Goal: Information Seeking & Learning: Learn about a topic

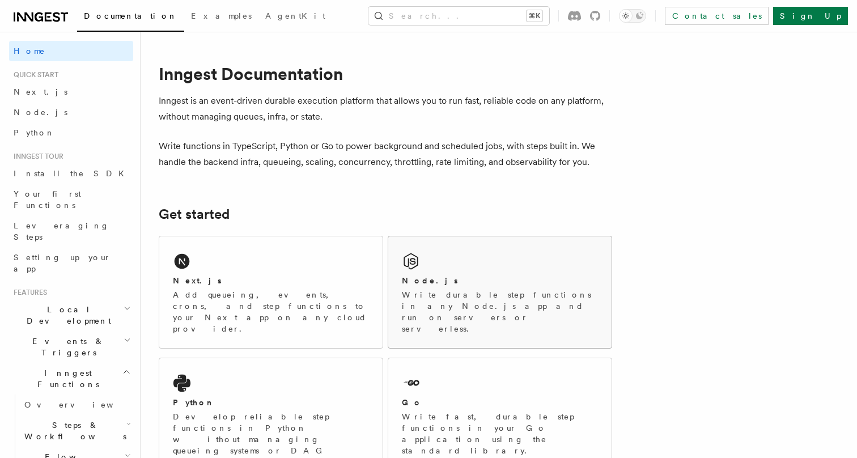
click at [538, 255] on div "Node.js Write durable step functions in any Node.js app and run on servers or s…" at bounding box center [499, 292] width 223 height 112
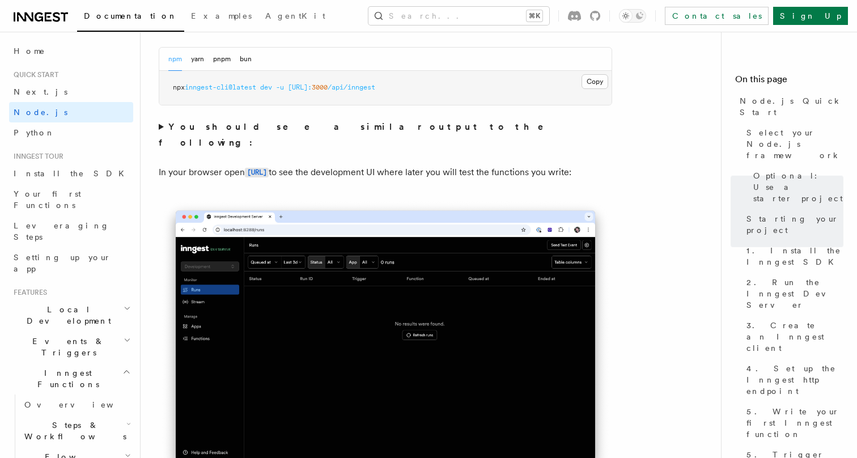
scroll to position [975, 0]
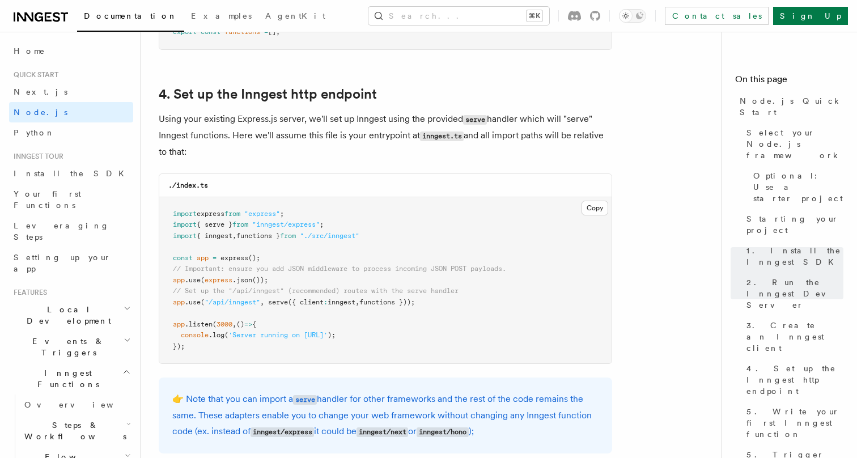
scroll to position [1693, 0]
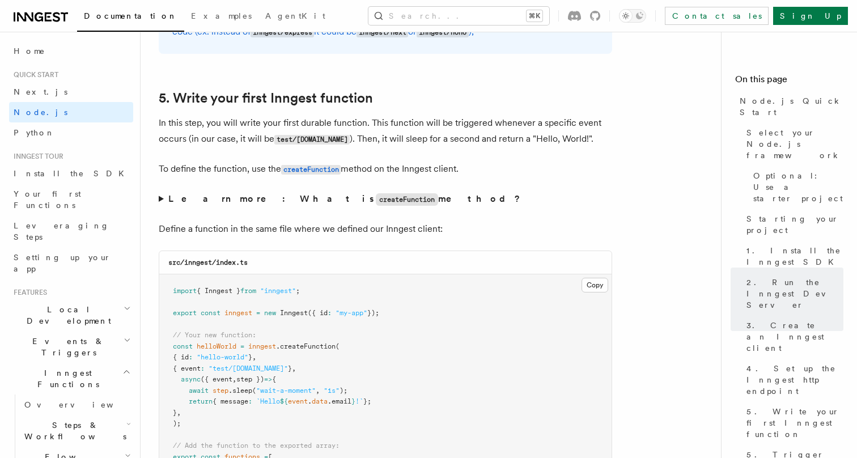
scroll to position [2083, 0]
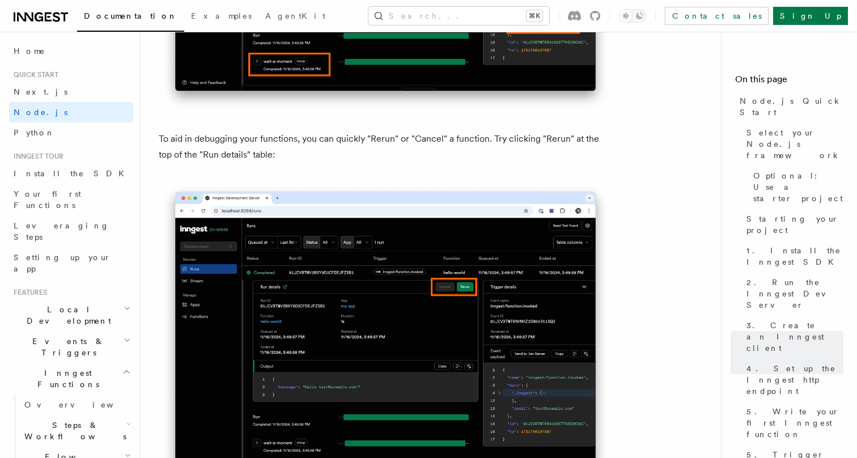
scroll to position [4933, 0]
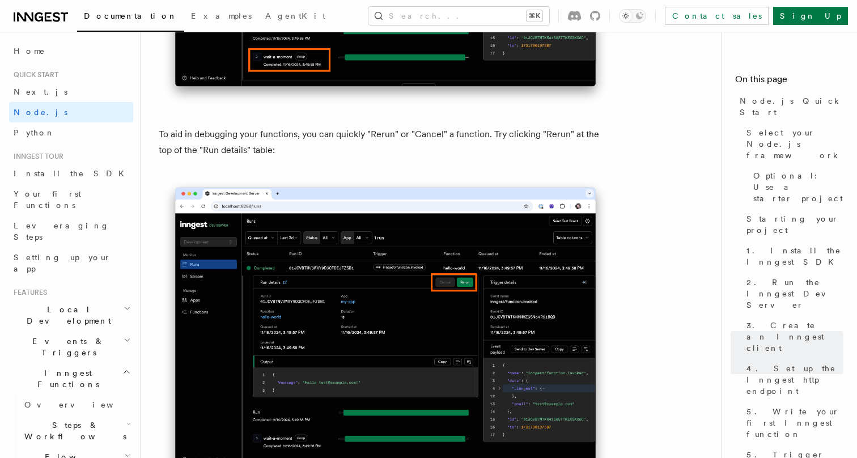
click at [105, 331] on h2 "Events & Triggers" at bounding box center [71, 347] width 124 height 32
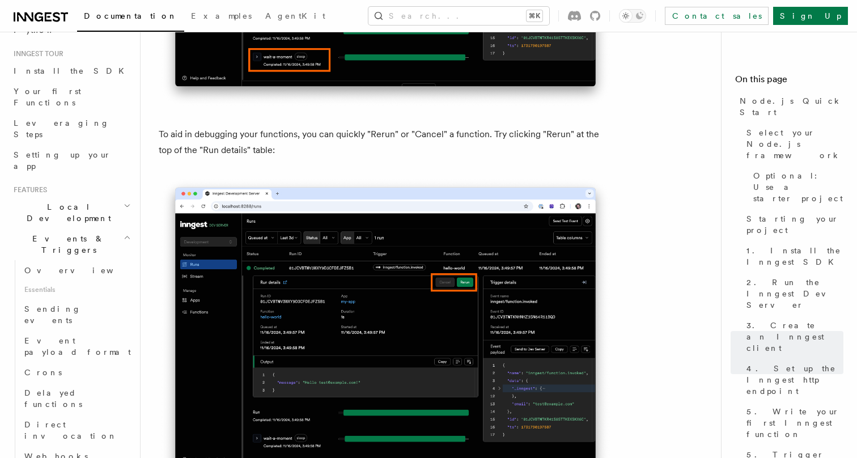
scroll to position [105, 0]
click at [62, 302] on span "Sending events" at bounding box center [52, 312] width 57 height 20
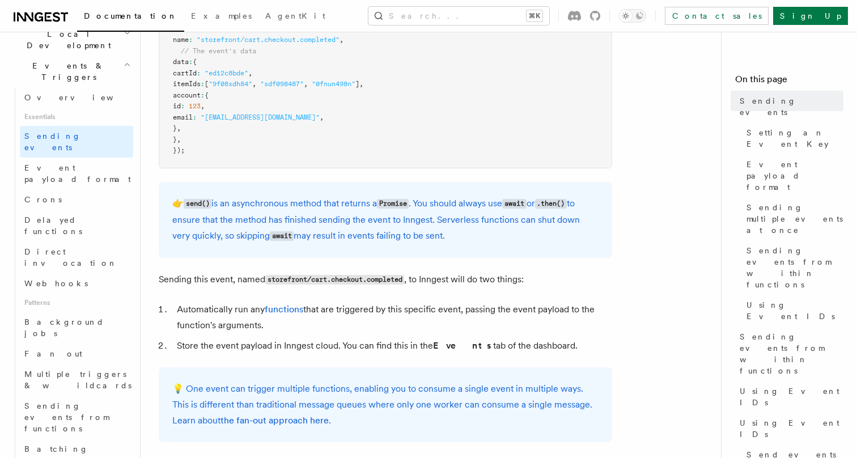
scroll to position [430, 0]
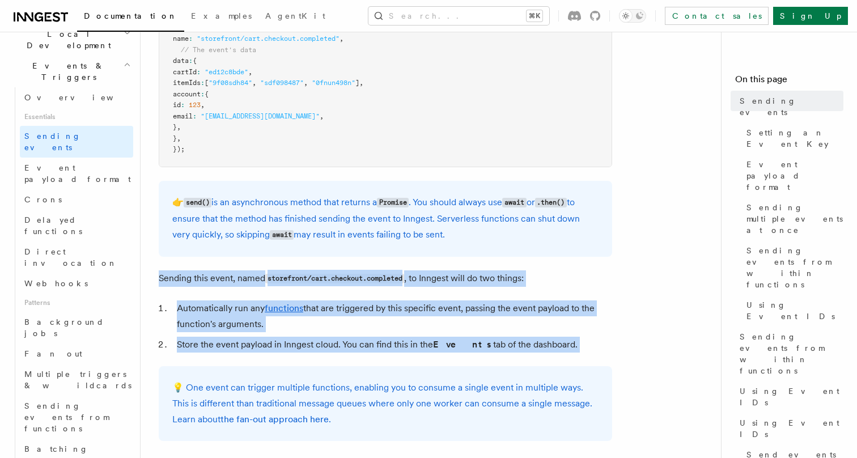
drag, startPoint x: 148, startPoint y: 274, endPoint x: 159, endPoint y: 358, distance: 85.3
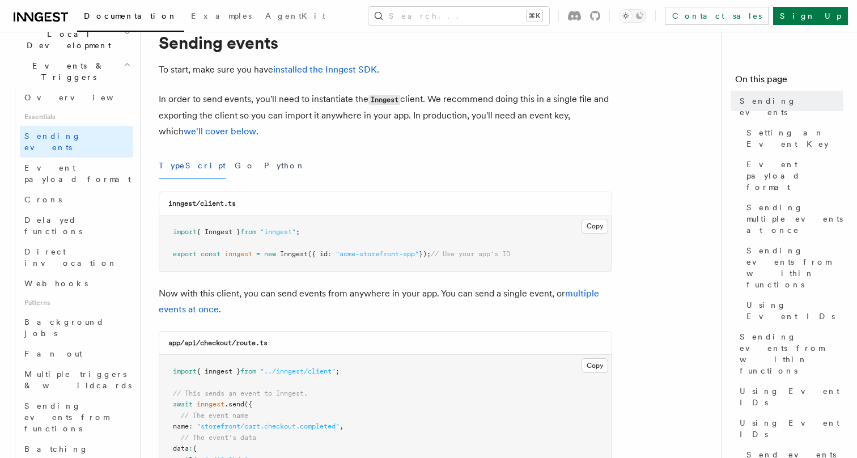
scroll to position [0, 0]
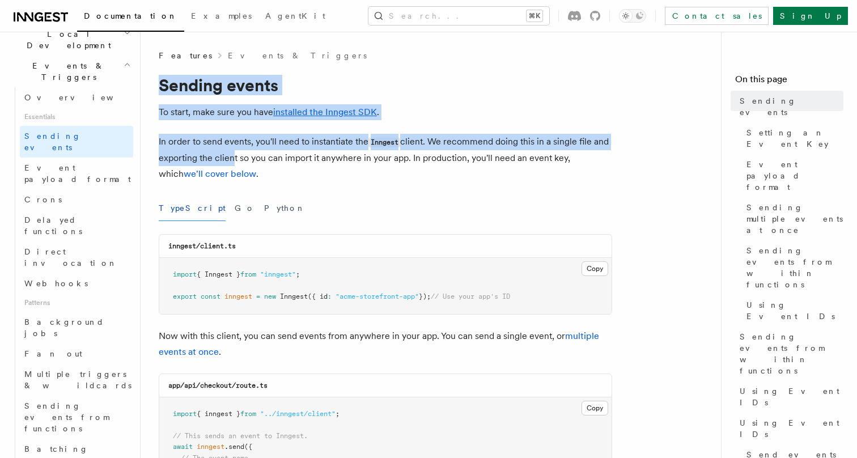
drag, startPoint x: 156, startPoint y: 92, endPoint x: 229, endPoint y: 163, distance: 102.3
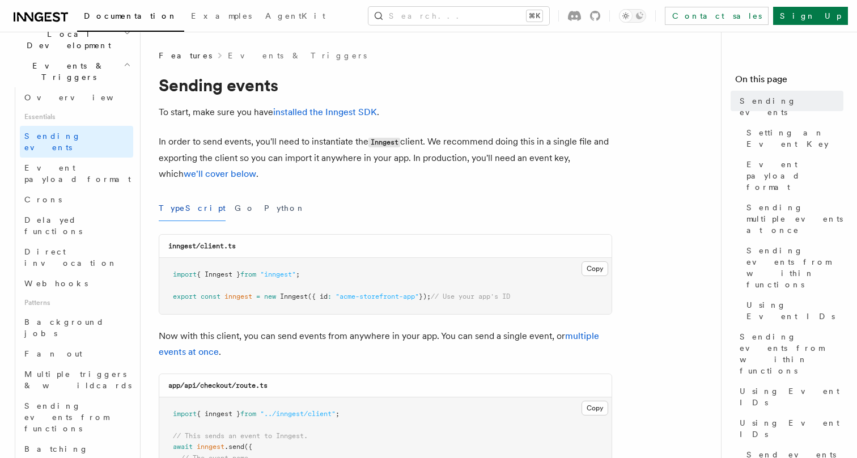
click at [255, 151] on p "In order to send events, you'll need to instantiate the Inngest client. We reco…" at bounding box center [386, 158] width 454 height 48
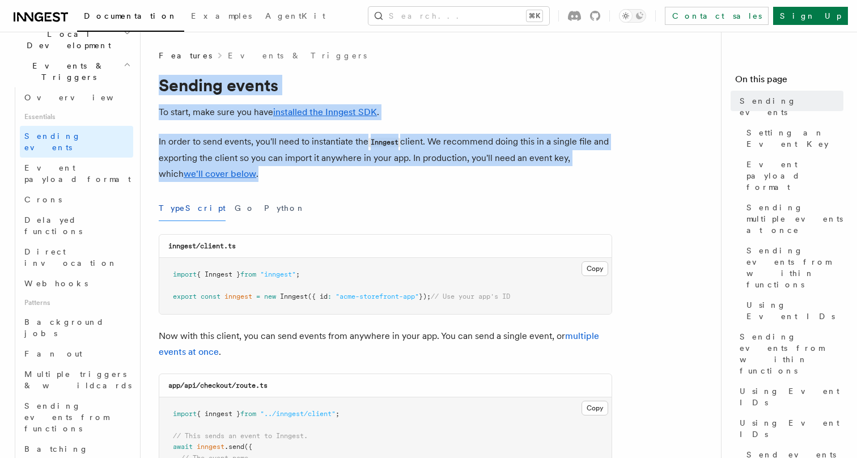
drag, startPoint x: 159, startPoint y: 78, endPoint x: 297, endPoint y: 174, distance: 167.1
click at [297, 174] on p "In order to send events, you'll need to instantiate the Inngest client. We reco…" at bounding box center [386, 158] width 454 height 48
drag, startPoint x: 297, startPoint y: 174, endPoint x: 202, endPoint y: 69, distance: 141.3
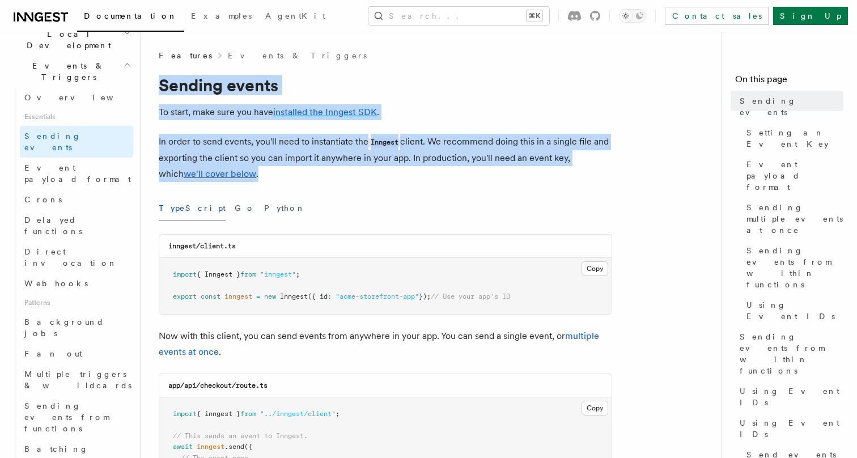
drag, startPoint x: 163, startPoint y: 71, endPoint x: 337, endPoint y: 191, distance: 211.4
drag, startPoint x: 145, startPoint y: 70, endPoint x: 322, endPoint y: 183, distance: 209.4
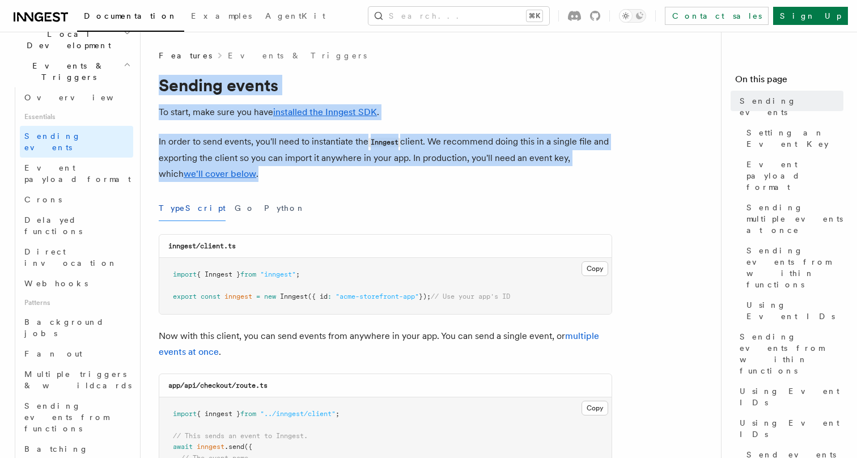
click at [51, 23] on icon at bounding box center [41, 17] width 54 height 14
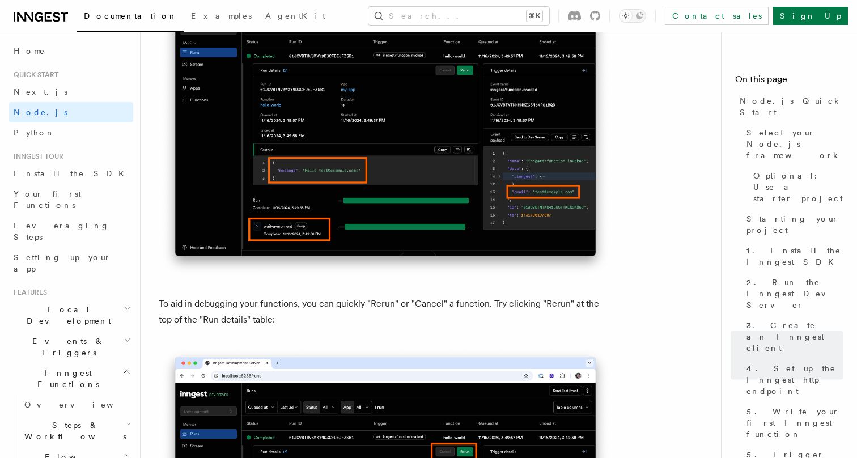
scroll to position [4557, 0]
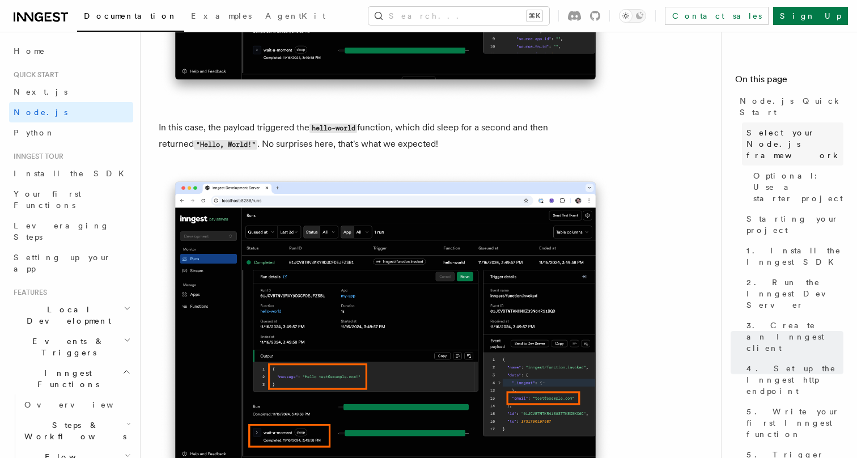
click at [766, 127] on span "Select your Node.js framework" at bounding box center [795, 144] width 97 height 34
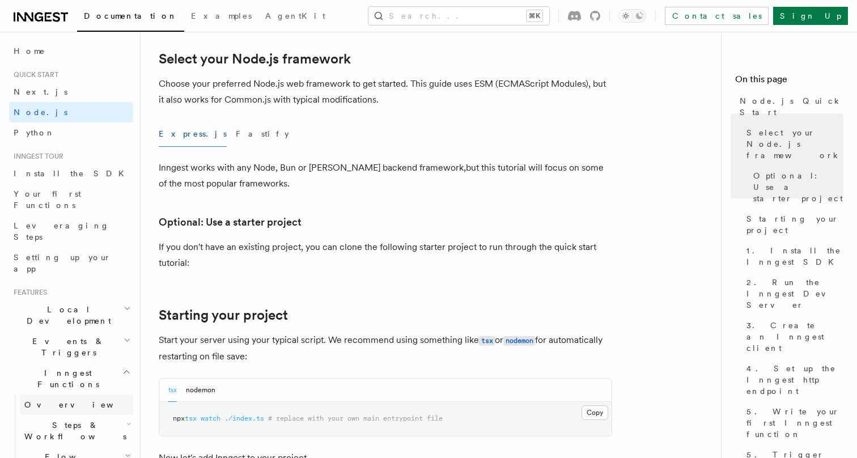
scroll to position [277, 0]
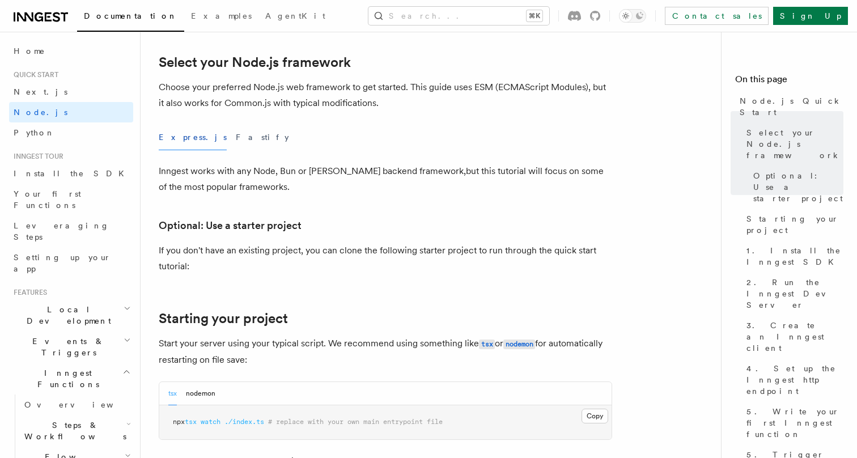
click at [49, 304] on span "Local Development" at bounding box center [66, 315] width 115 height 23
click at [46, 375] on span "Inngest Dev Server" at bounding box center [72, 385] width 97 height 20
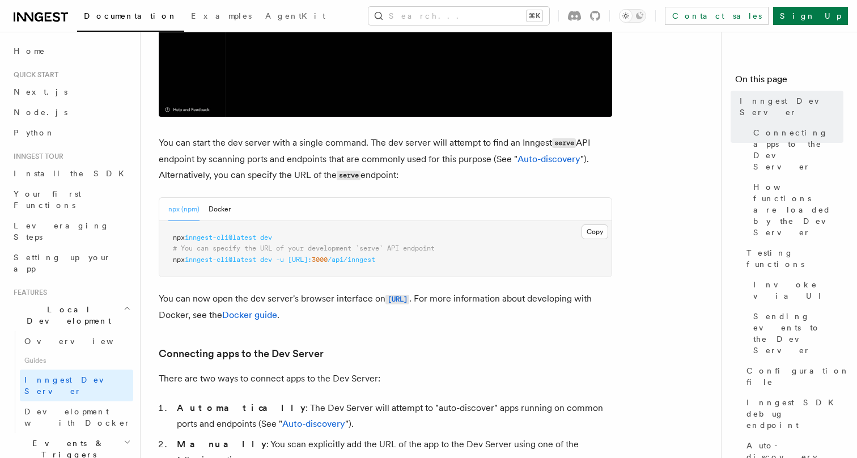
scroll to position [625, 0]
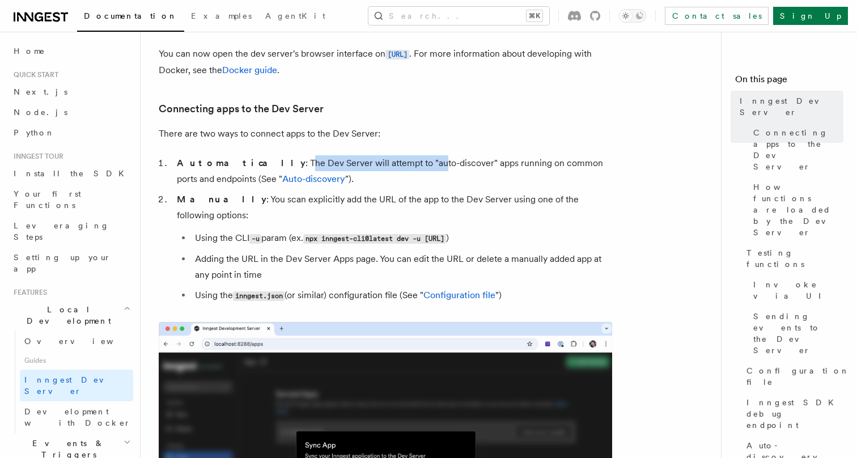
drag, startPoint x: 246, startPoint y: 162, endPoint x: 376, endPoint y: 162, distance: 129.9
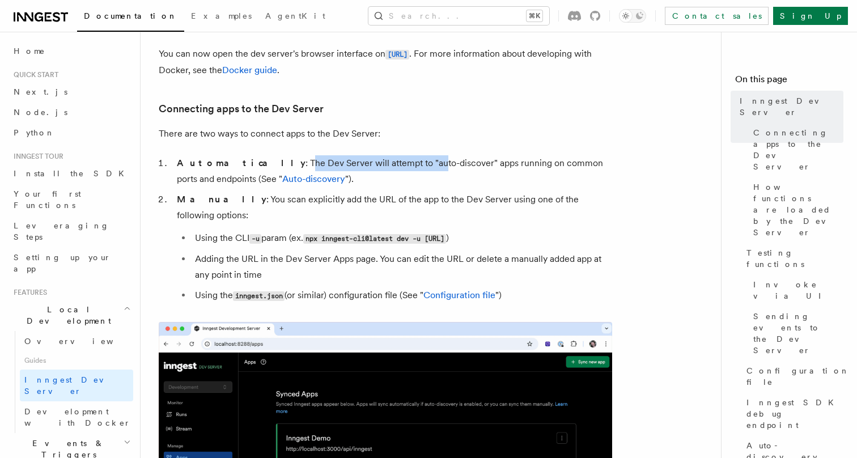
click at [376, 162] on li "Automatically : The Dev Server will attempt to "auto-discover" apps running on …" at bounding box center [393, 171] width 439 height 32
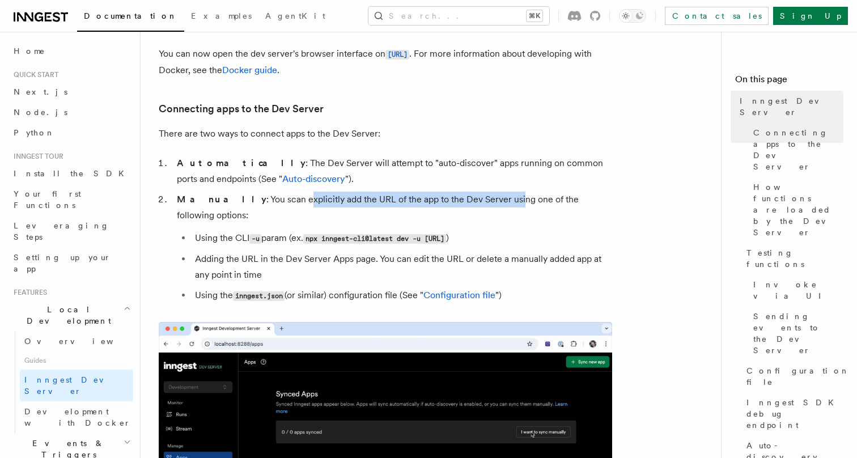
drag, startPoint x: 261, startPoint y: 198, endPoint x: 473, endPoint y: 198, distance: 212.1
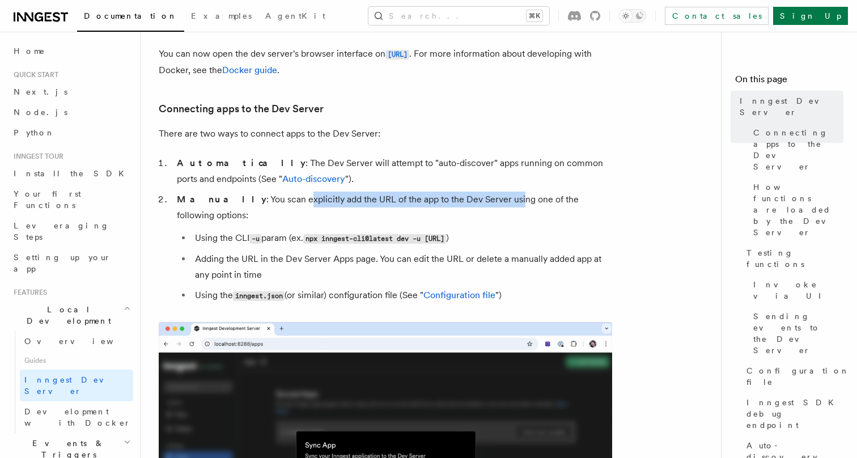
click at [474, 198] on li "Manually : You scan explicitly add the URL of the app to the Dev Server using o…" at bounding box center [393, 248] width 439 height 112
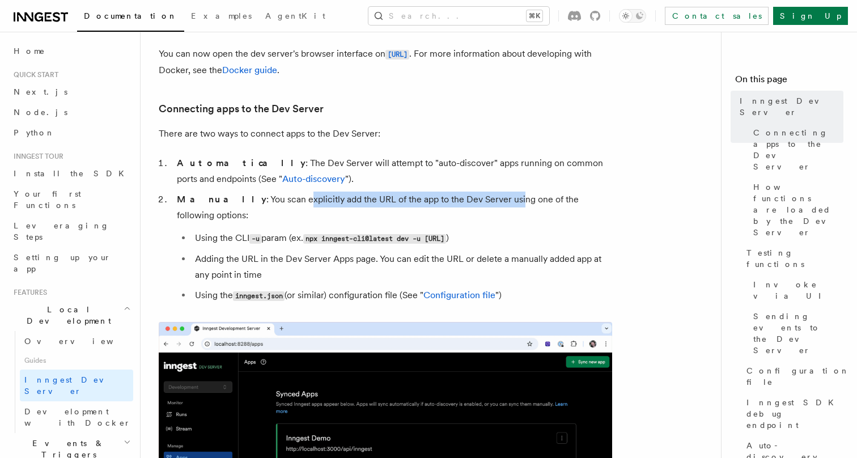
click at [473, 198] on li "Manually : You scan explicitly add the URL of the app to the Dev Server using o…" at bounding box center [393, 248] width 439 height 112
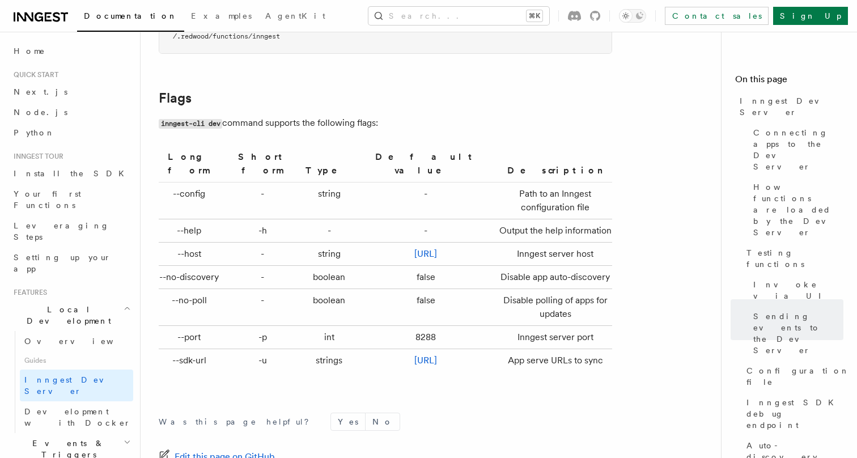
scroll to position [3711, 0]
click at [85, 433] on h2 "Events & Triggers" at bounding box center [71, 449] width 124 height 32
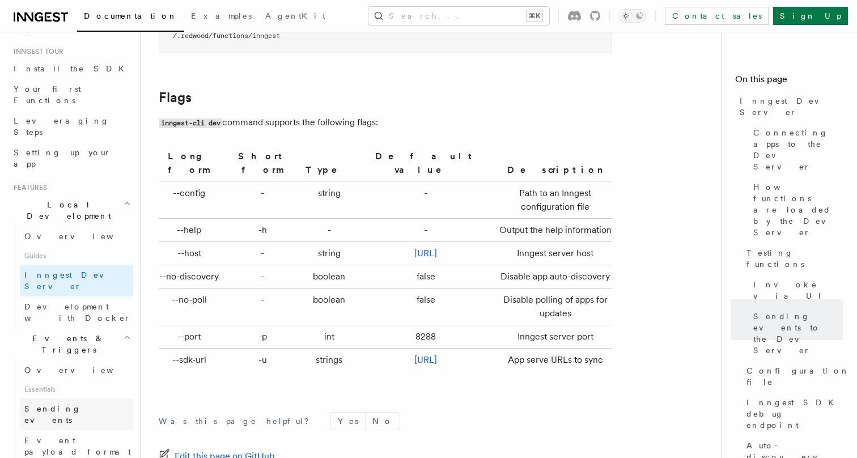
scroll to position [160, 0]
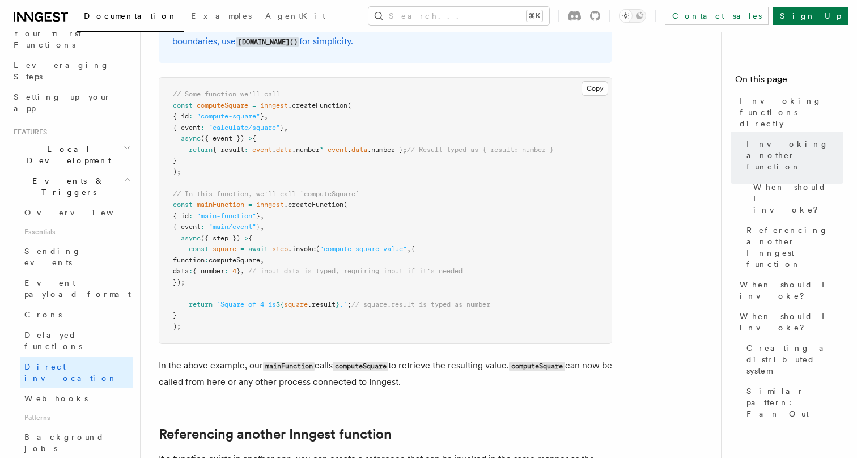
scroll to position [405, 0]
drag, startPoint x: 289, startPoint y: 207, endPoint x: 335, endPoint y: 207, distance: 45.4
click at [335, 207] on span ".createFunction" at bounding box center [314, 205] width 60 height 8
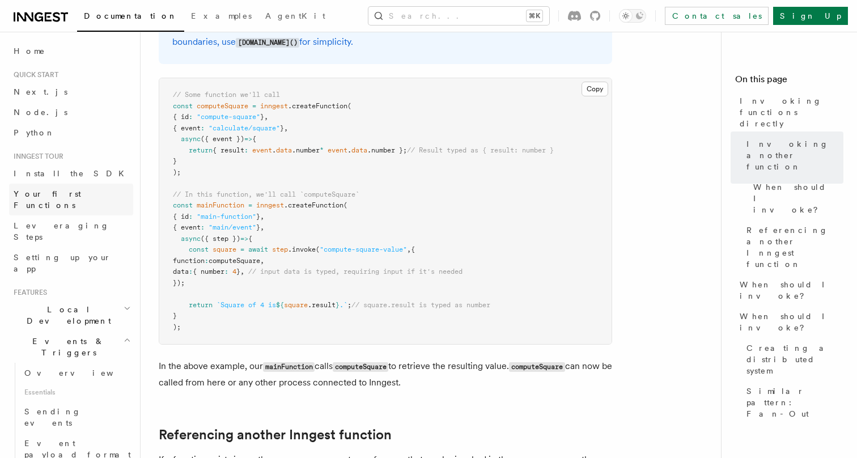
click at [62, 192] on span "Your first Functions" at bounding box center [47, 199] width 67 height 20
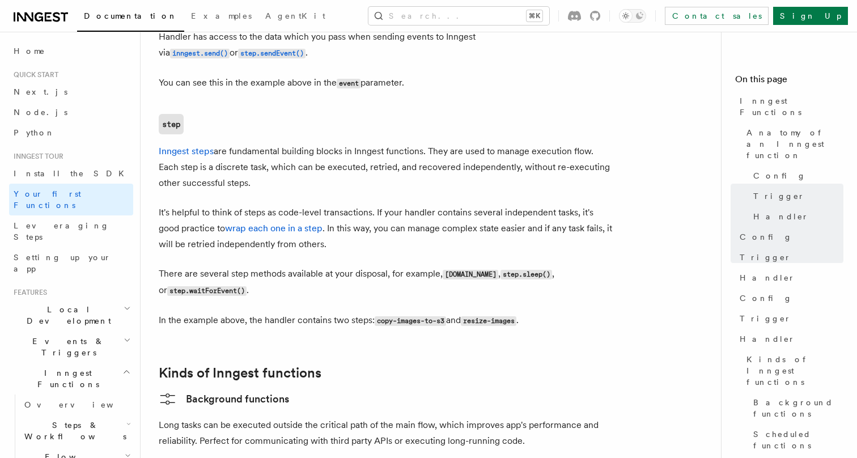
scroll to position [1472, 0]
click at [108, 415] on h2 "Steps & Workflows" at bounding box center [76, 431] width 113 height 32
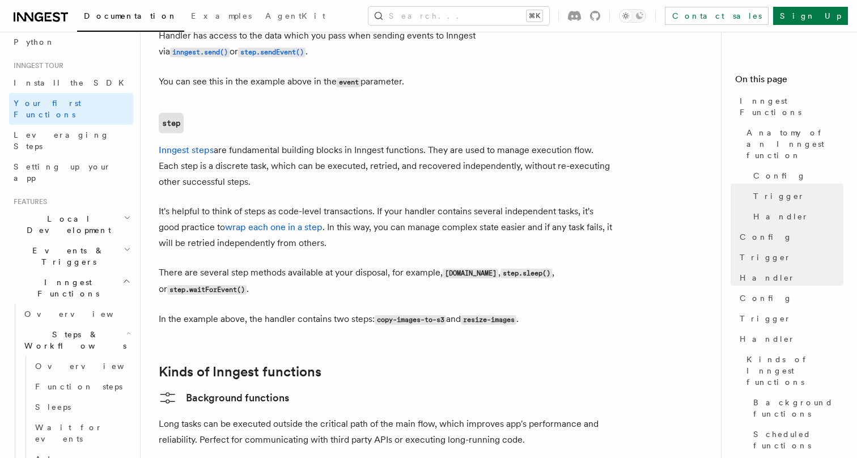
scroll to position [91, 0]
click at [66, 361] on span "Overview" at bounding box center [93, 365] width 117 height 9
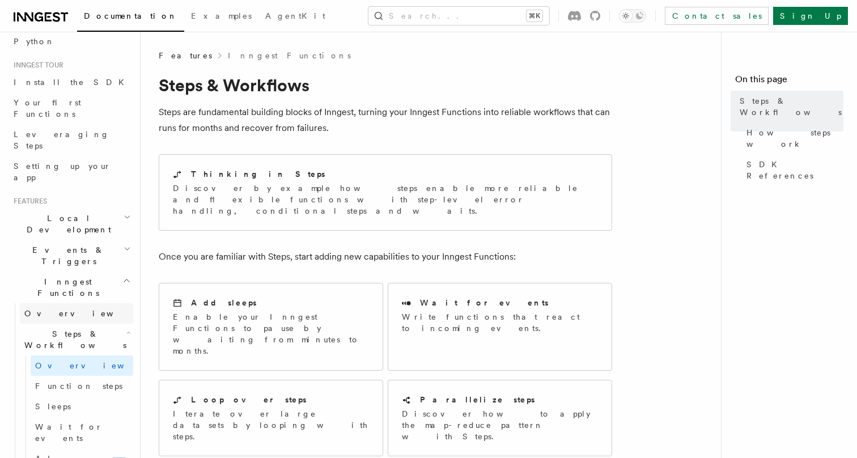
click at [66, 303] on link "Overview" at bounding box center [76, 313] width 113 height 20
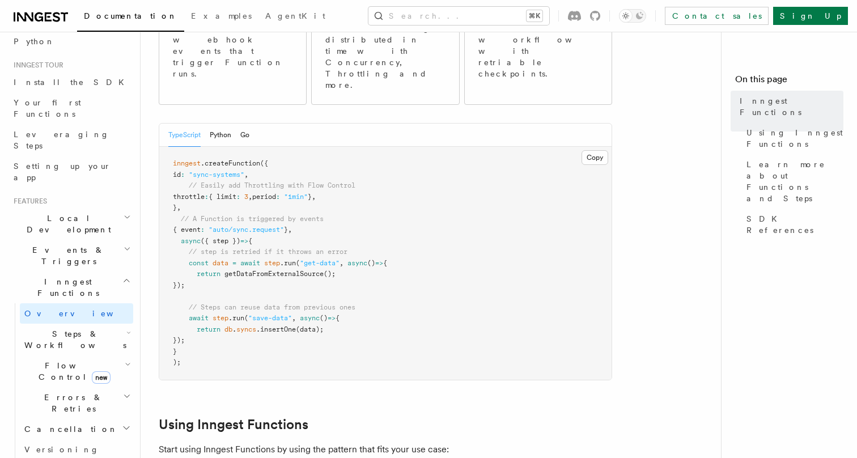
scroll to position [174, 0]
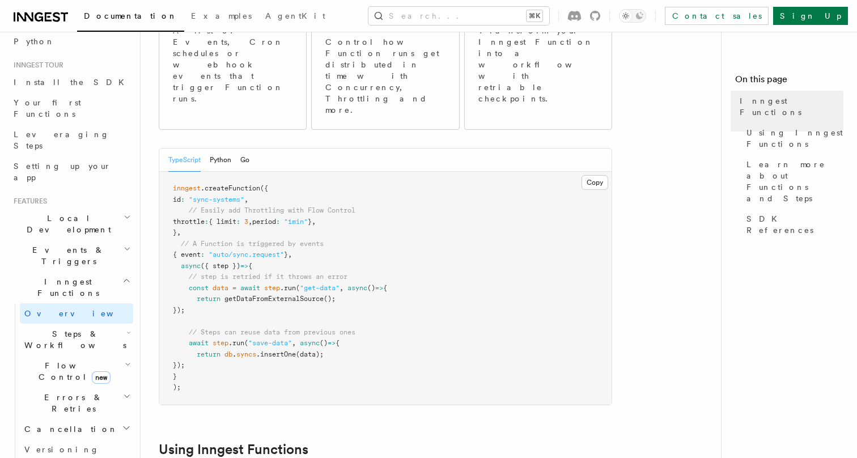
click at [99, 324] on h2 "Steps & Workflows" at bounding box center [76, 340] width 113 height 32
click at [67, 381] on span "Function steps" at bounding box center [78, 386] width 87 height 11
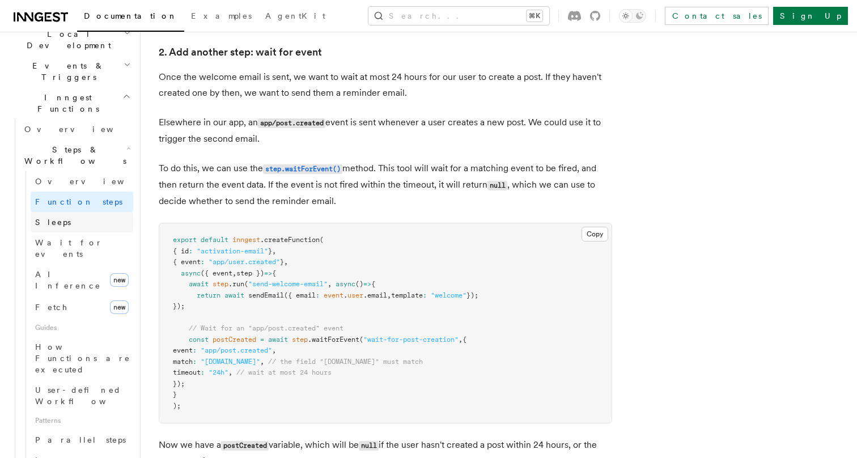
scroll to position [278, 0]
click at [78, 383] on span "User-defined Workflows" at bounding box center [86, 393] width 102 height 20
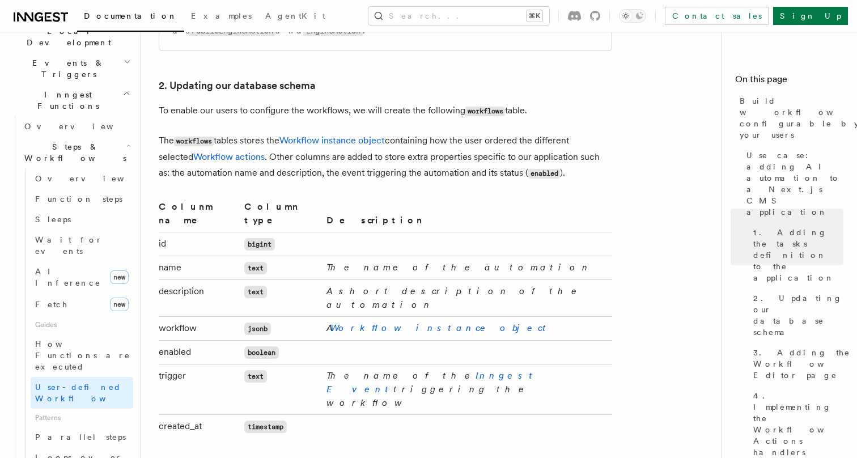
scroll to position [1798, 0]
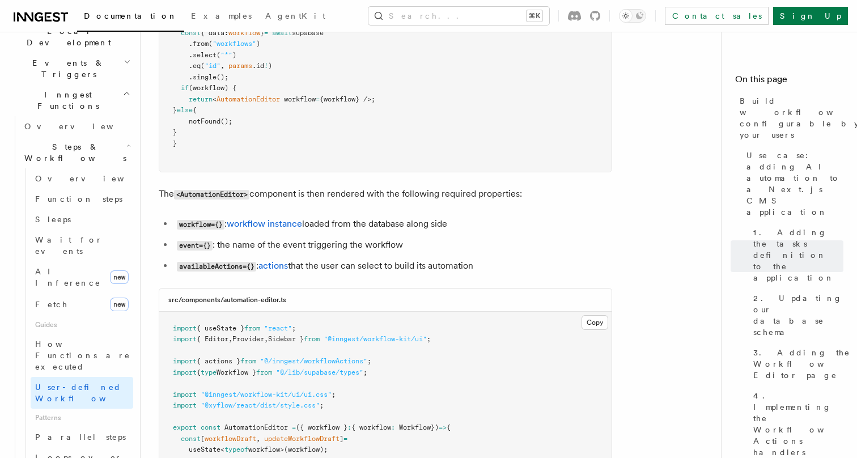
scroll to position [2762, 0]
click at [630, 355] on article "Features Inngest Functions Steps & Workflows Build workflows configurable by yo…" at bounding box center [436, 151] width 554 height 5729
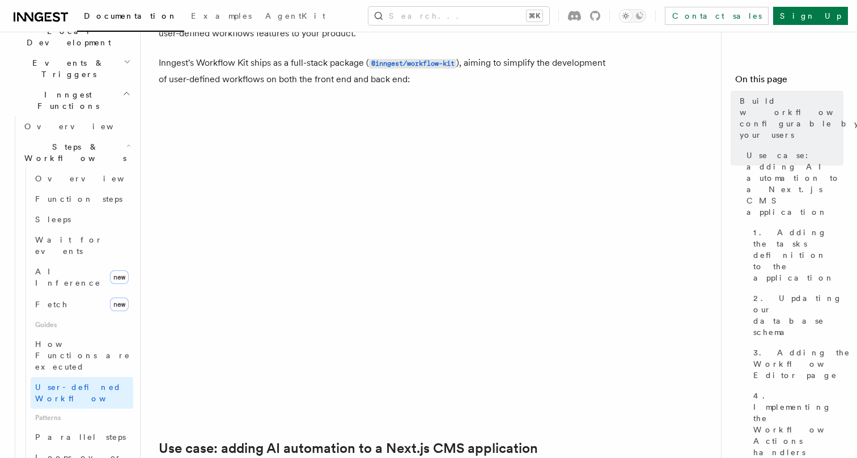
scroll to position [0, 0]
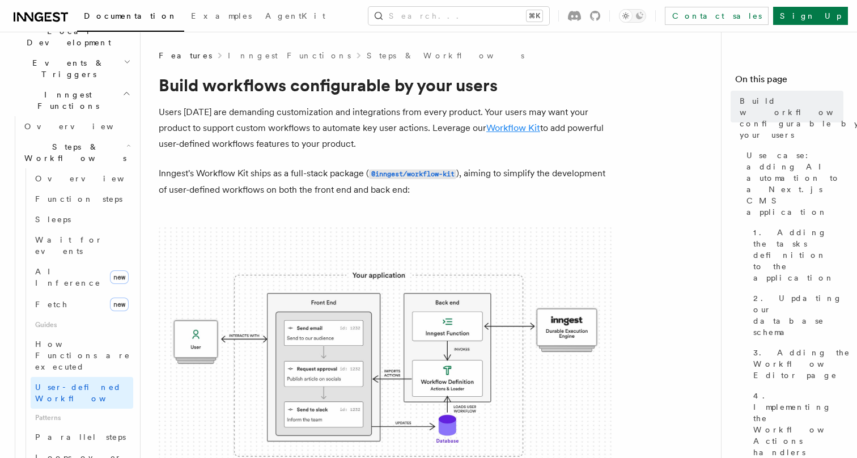
click at [504, 125] on link "Workflow Kit" at bounding box center [514, 127] width 54 height 11
drag, startPoint x: 458, startPoint y: 102, endPoint x: 464, endPoint y: 138, distance: 36.4
click at [464, 138] on p "Users today are demanding customization and integrations from every product. Yo…" at bounding box center [386, 128] width 454 height 48
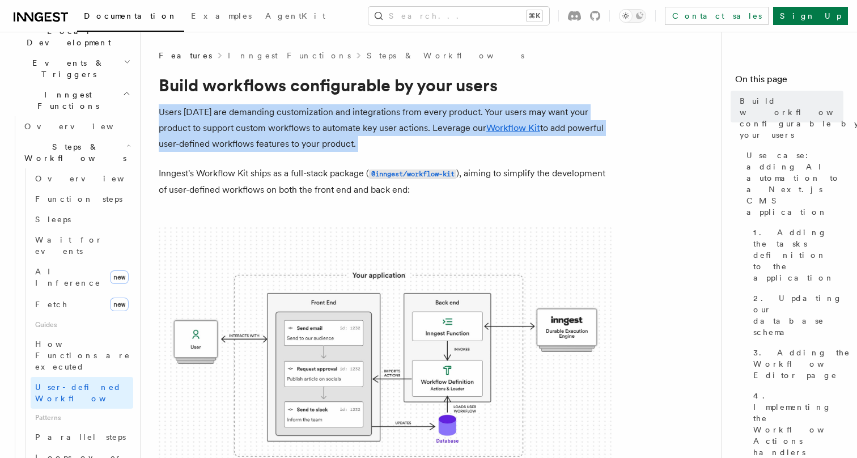
drag, startPoint x: 464, startPoint y: 138, endPoint x: 450, endPoint y: 102, distance: 39.0
drag, startPoint x: 450, startPoint y: 102, endPoint x: 452, endPoint y: 145, distance: 43.1
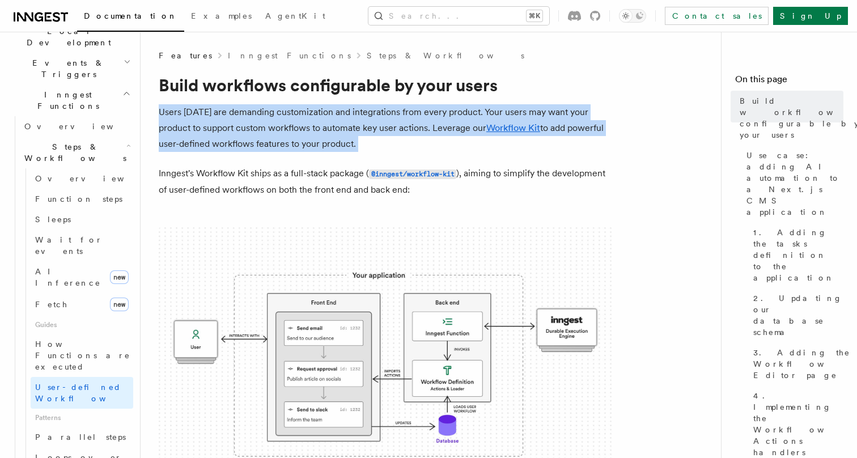
click at [452, 145] on p "Users today are demanding customization and integrations from every product. Yo…" at bounding box center [386, 128] width 454 height 48
drag, startPoint x: 452, startPoint y: 145, endPoint x: 438, endPoint y: 103, distance: 43.6
drag, startPoint x: 438, startPoint y: 103, endPoint x: 441, endPoint y: 144, distance: 40.9
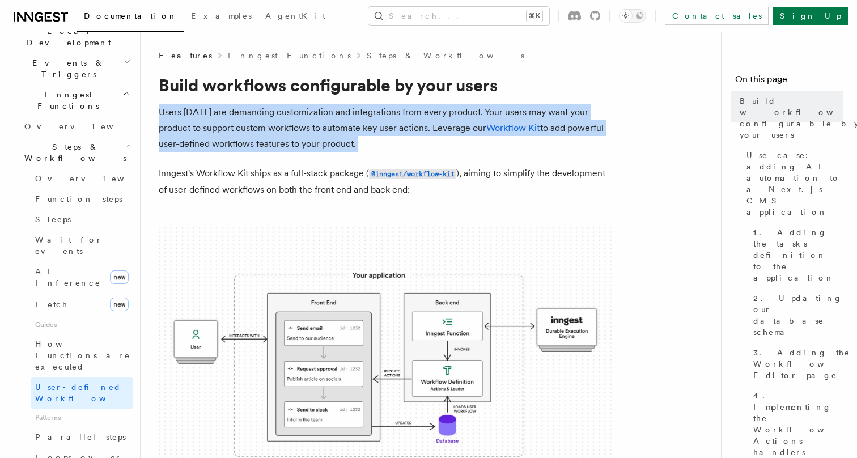
click at [441, 144] on p "Users today are demanding customization and integrations from every product. Yo…" at bounding box center [386, 128] width 454 height 48
drag, startPoint x: 441, startPoint y: 144, endPoint x: 433, endPoint y: 99, distance: 46.2
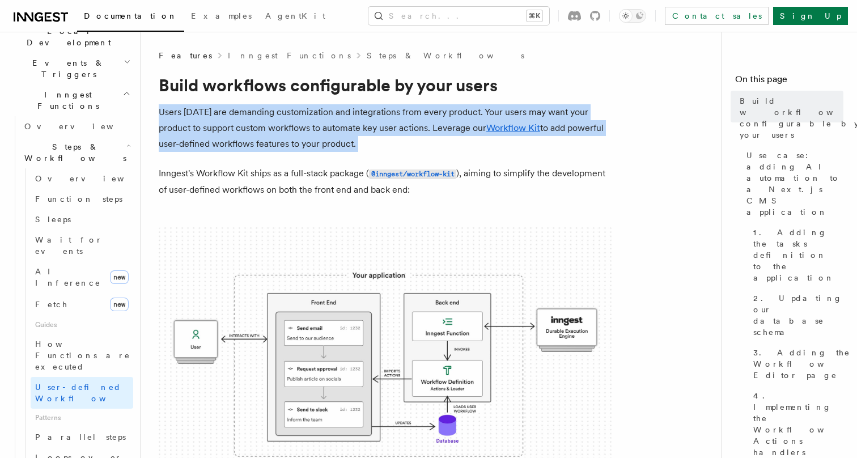
drag, startPoint x: 433, startPoint y: 99, endPoint x: 443, endPoint y: 140, distance: 42.2
click at [443, 140] on p "Users today are demanding customization and integrations from every product. Yo…" at bounding box center [386, 128] width 454 height 48
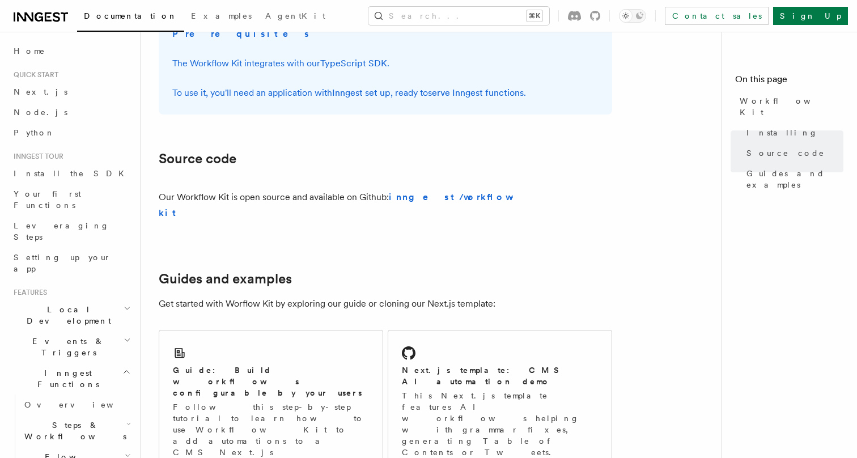
scroll to position [470, 0]
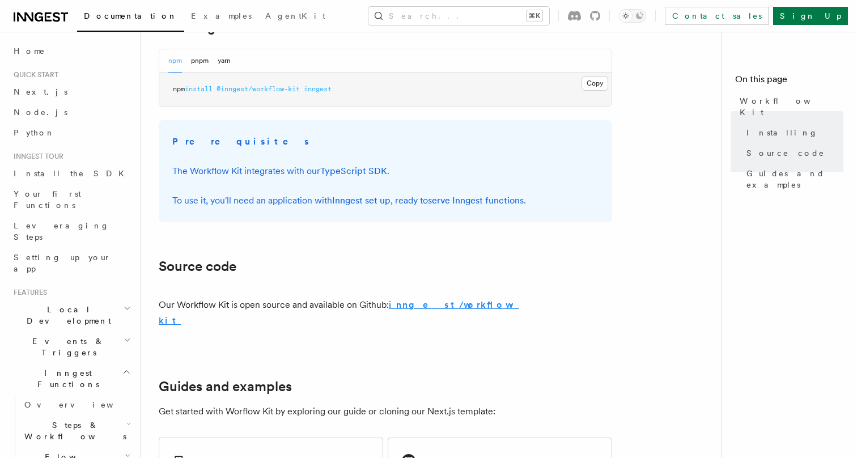
click at [458, 303] on strong "inngest/workflow-kit" at bounding box center [339, 312] width 361 height 27
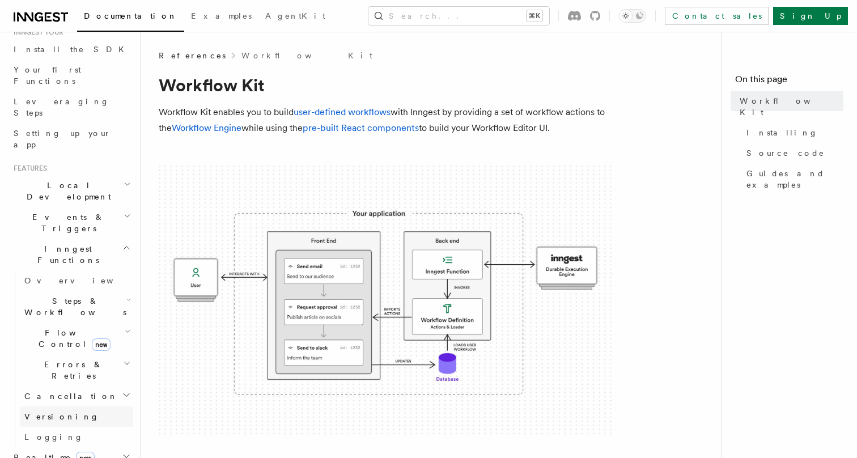
scroll to position [123, 0]
click at [82, 297] on span "Steps & Workflows" at bounding box center [73, 308] width 107 height 23
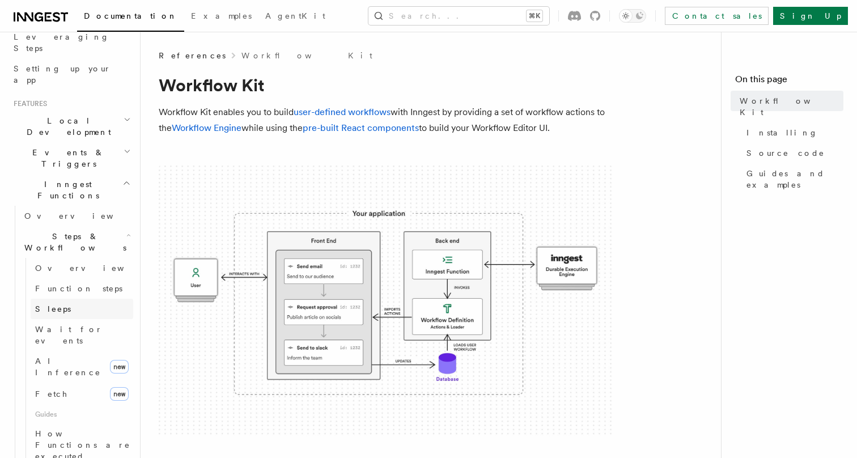
scroll to position [191, 0]
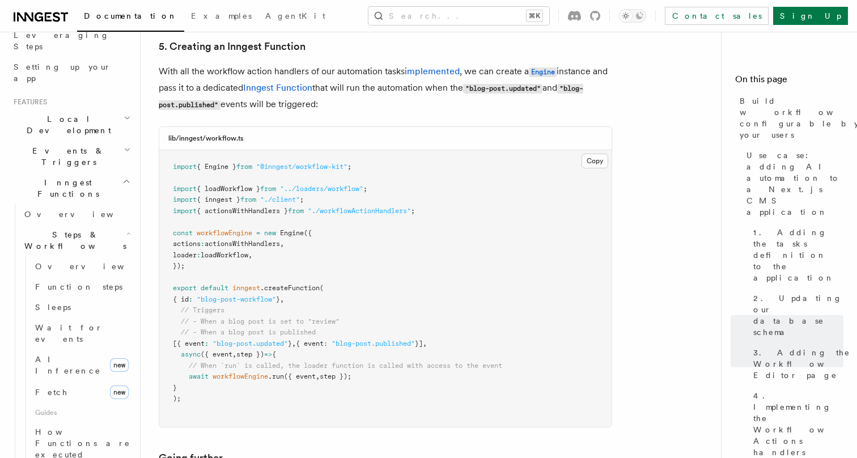
scroll to position [4967, 0]
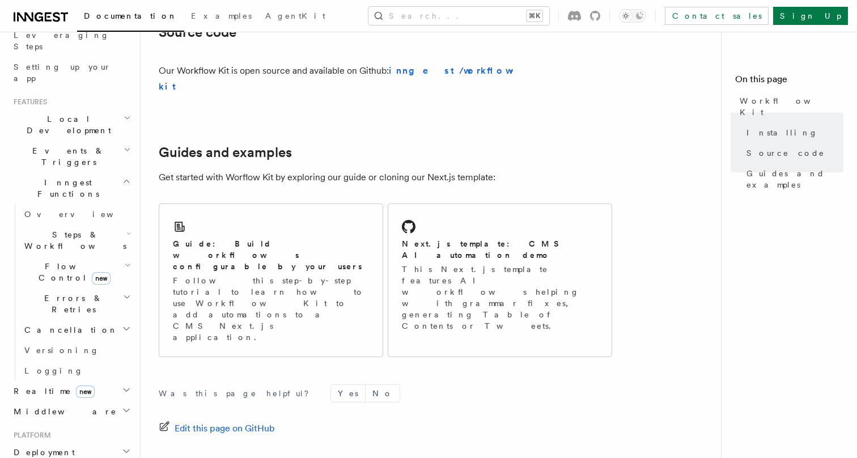
scroll to position [706, 0]
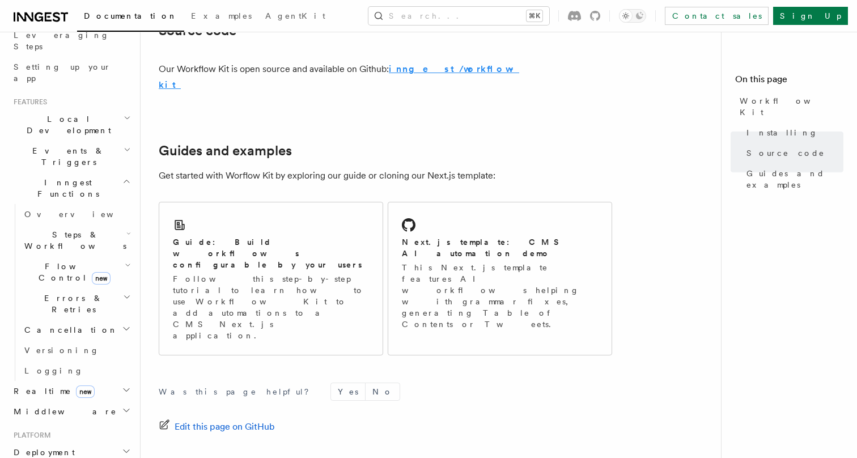
click at [462, 70] on strong "inngest/workflow-kit" at bounding box center [339, 77] width 361 height 27
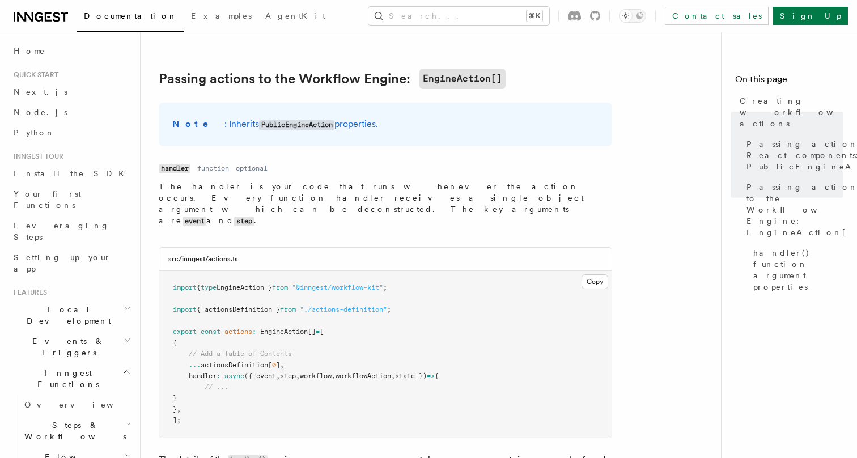
scroll to position [1054, 0]
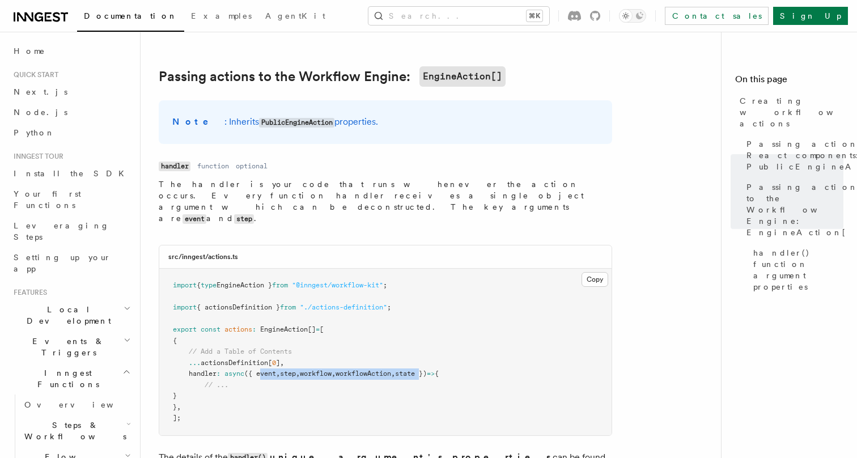
drag, startPoint x: 263, startPoint y: 332, endPoint x: 443, endPoint y: 332, distance: 180.3
click at [439, 370] on span "handler : async ({ event , step , workflow , workflowAction , state }) => {" at bounding box center [306, 374] width 266 height 8
click at [427, 370] on span "state })" at bounding box center [411, 374] width 32 height 8
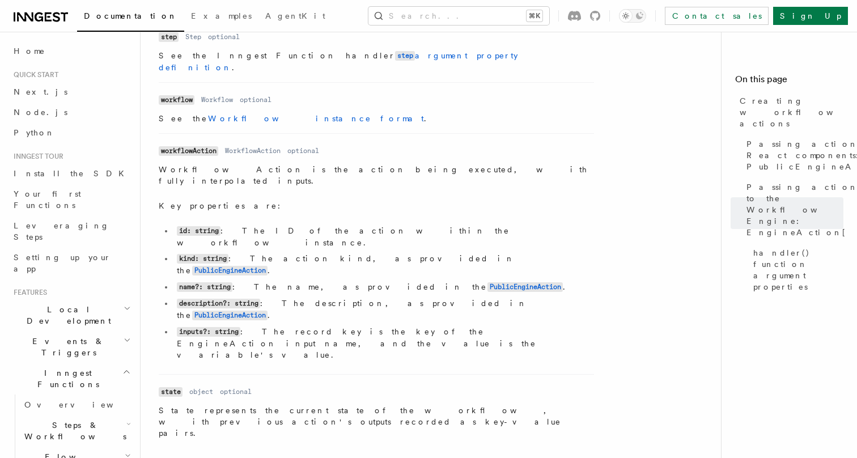
scroll to position [1668, 0]
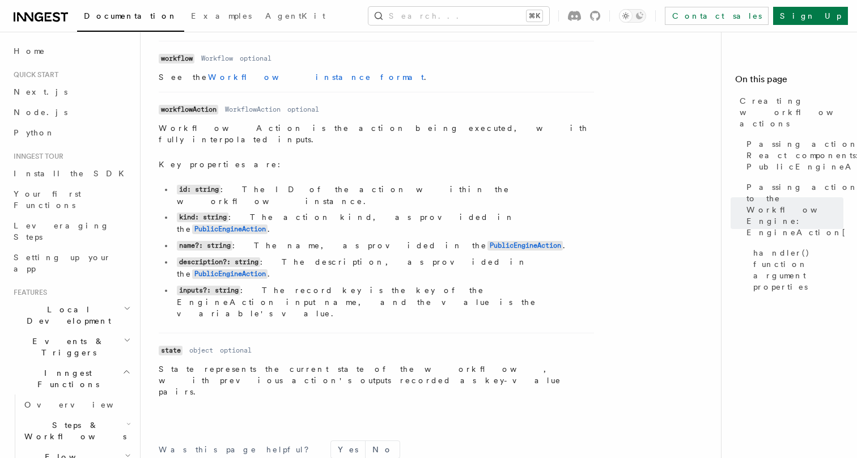
click at [52, 420] on span "Steps & Workflows" at bounding box center [73, 431] width 107 height 23
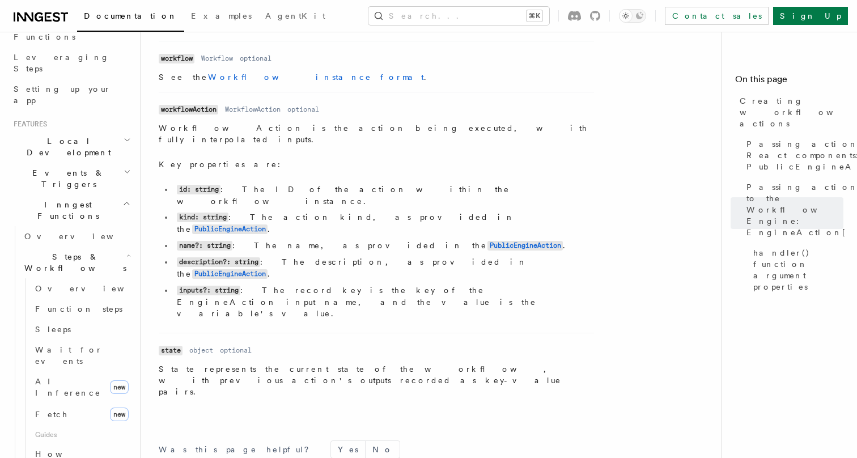
scroll to position [207, 0]
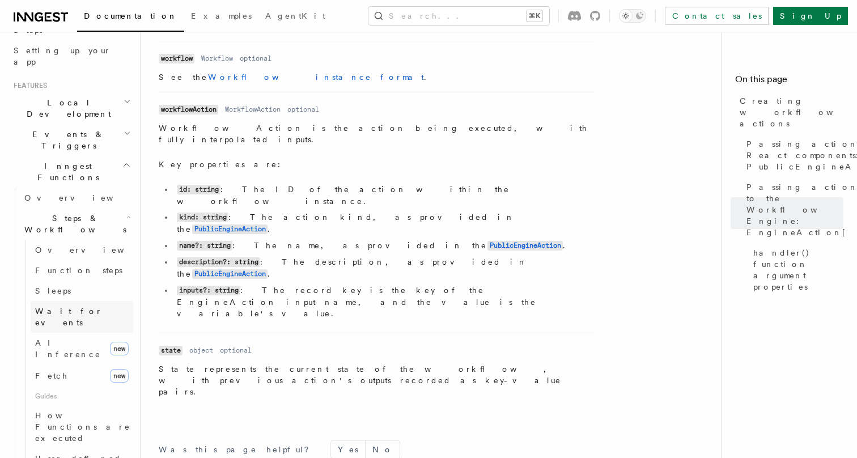
click at [49, 307] on span "Wait for events" at bounding box center [68, 317] width 67 height 20
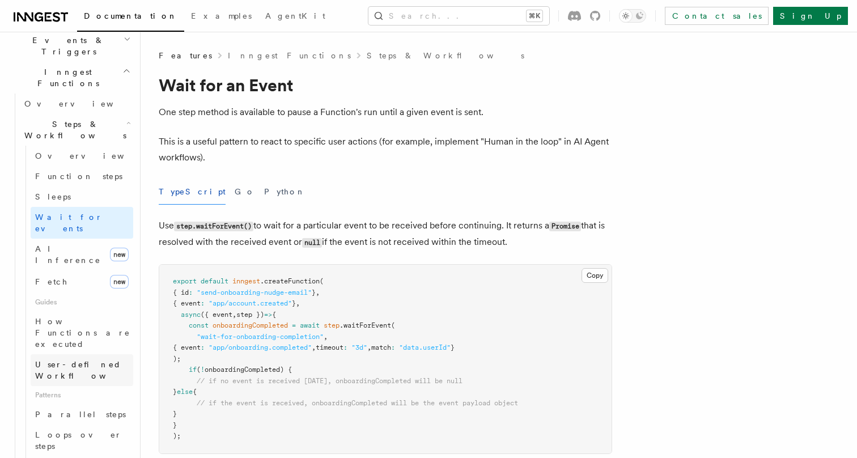
scroll to position [302, 0]
click at [61, 359] on span "User-defined Workflows" at bounding box center [86, 369] width 102 height 20
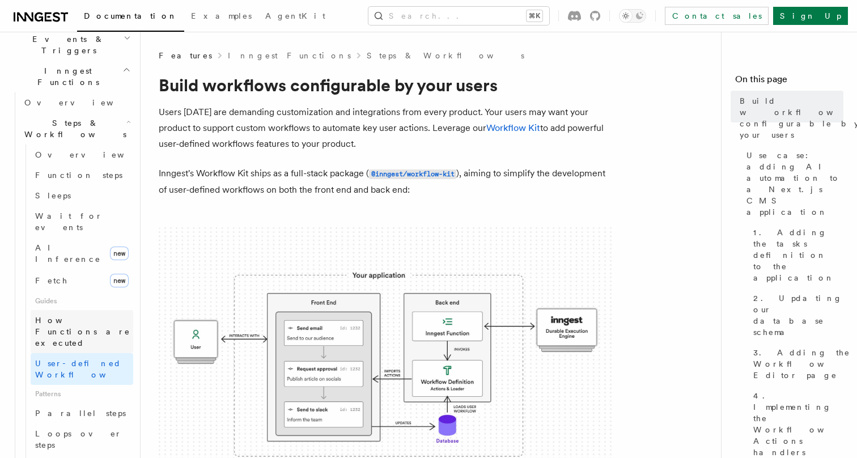
click at [79, 316] on span "How Functions are executed" at bounding box center [82, 332] width 95 height 32
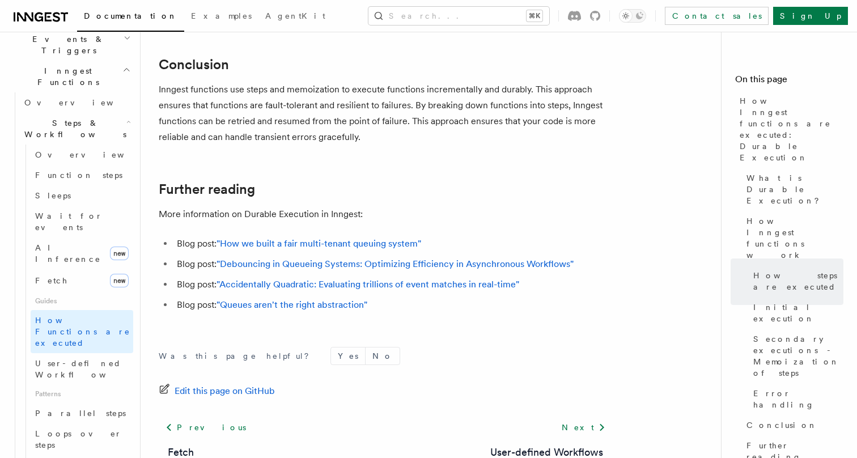
scroll to position [2230, 0]
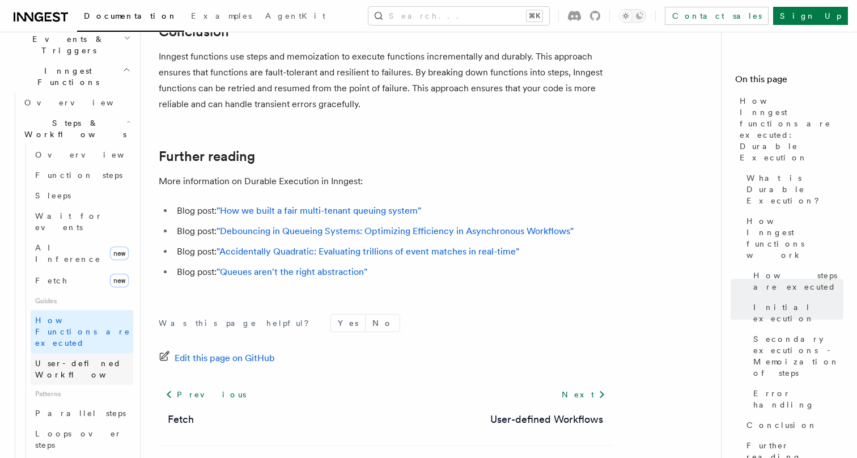
click at [55, 358] on span "User-defined Workflows" at bounding box center [86, 369] width 102 height 23
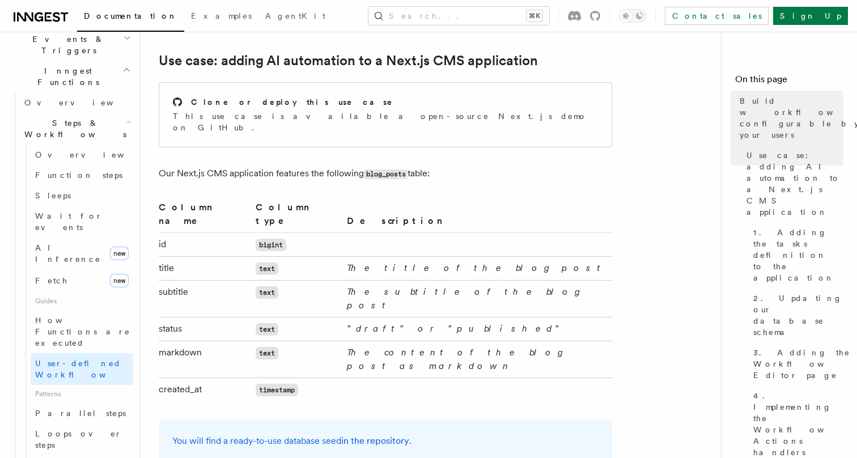
scroll to position [561, 0]
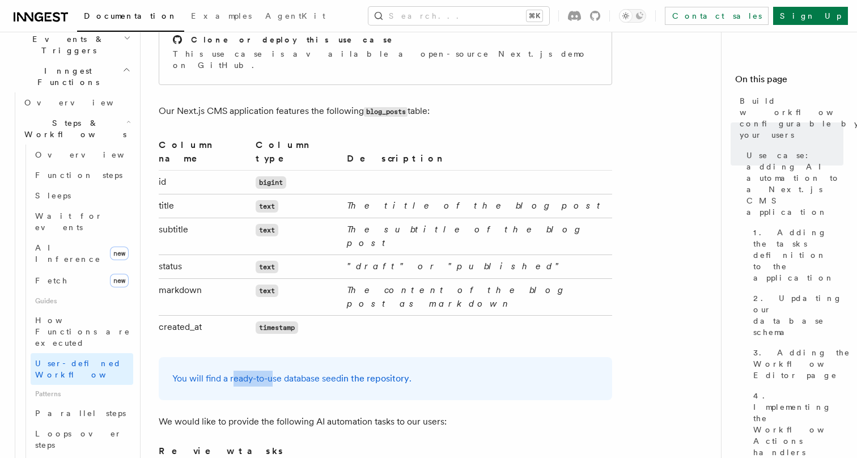
drag, startPoint x: 232, startPoint y: 331, endPoint x: 273, endPoint y: 331, distance: 41.4
click at [273, 371] on p "You will find a ready-to-use database seed in the repository ." at bounding box center [385, 379] width 426 height 16
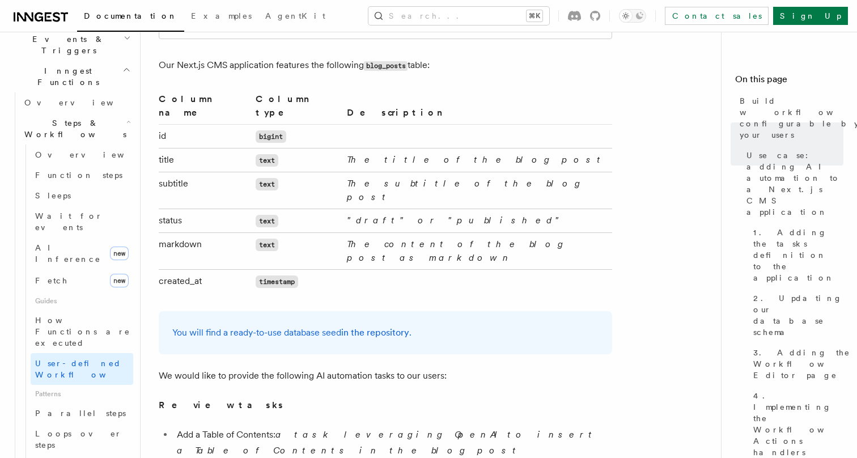
scroll to position [607, 0]
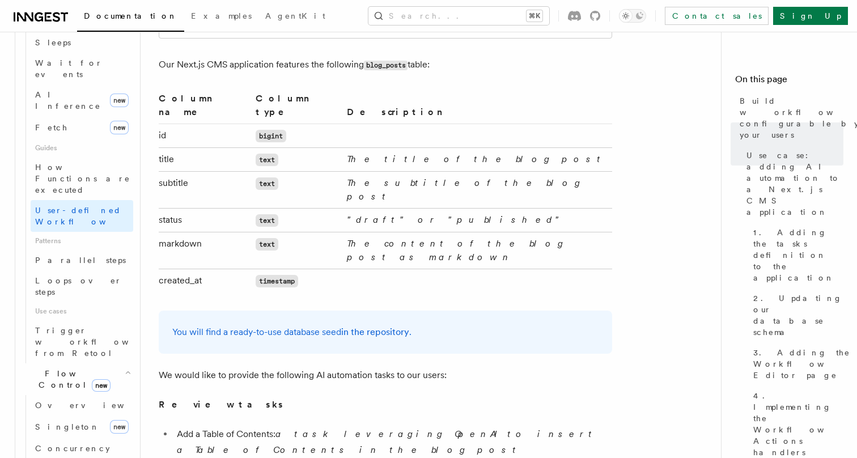
scroll to position [456, 0]
click at [60, 421] on span "Singleton" at bounding box center [67, 426] width 65 height 11
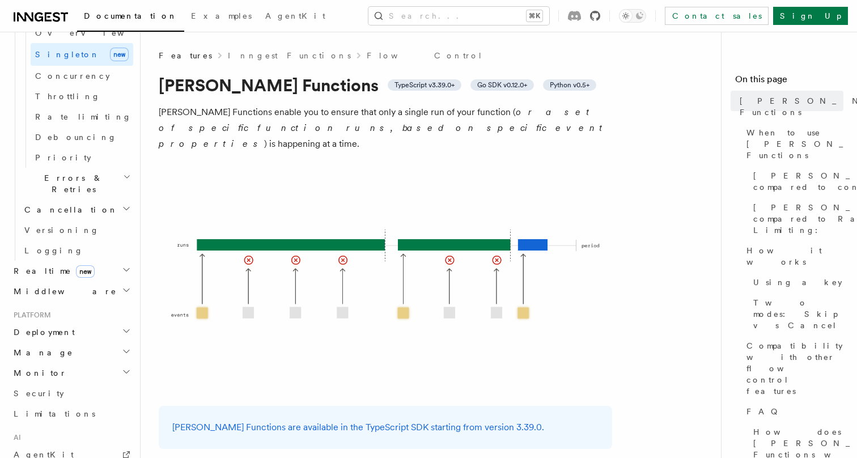
click at [601, 20] on icon at bounding box center [595, 16] width 10 height 10
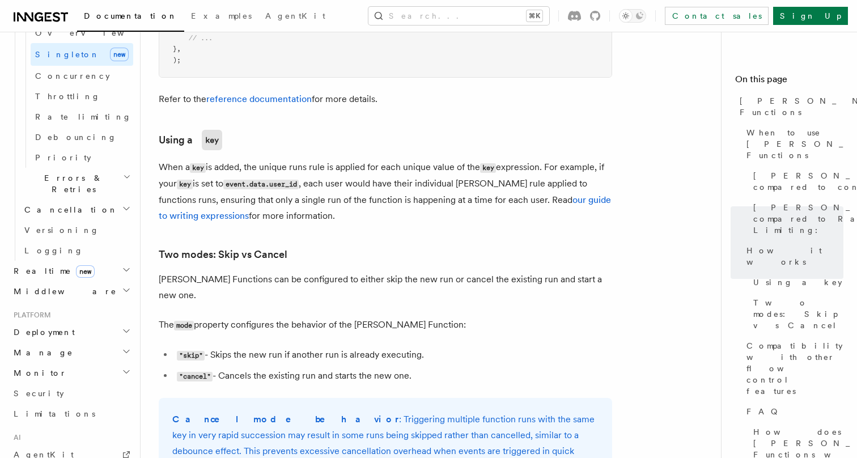
scroll to position [1059, 0]
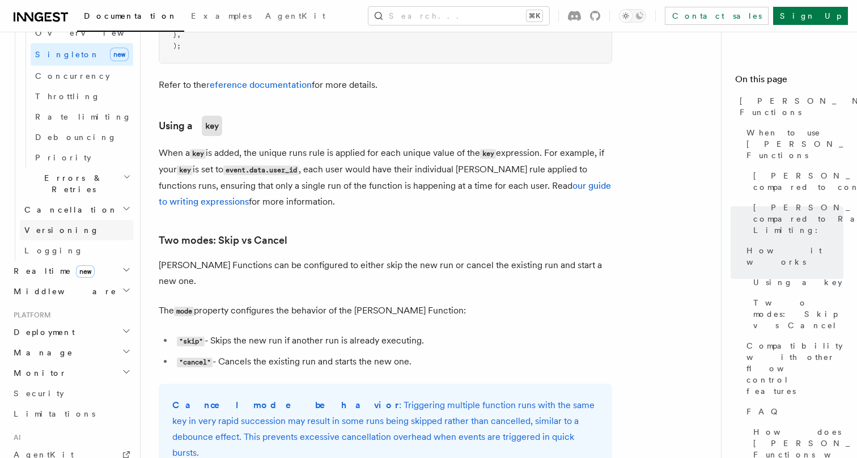
click at [50, 225] on span "Versioning" at bounding box center [61, 230] width 75 height 11
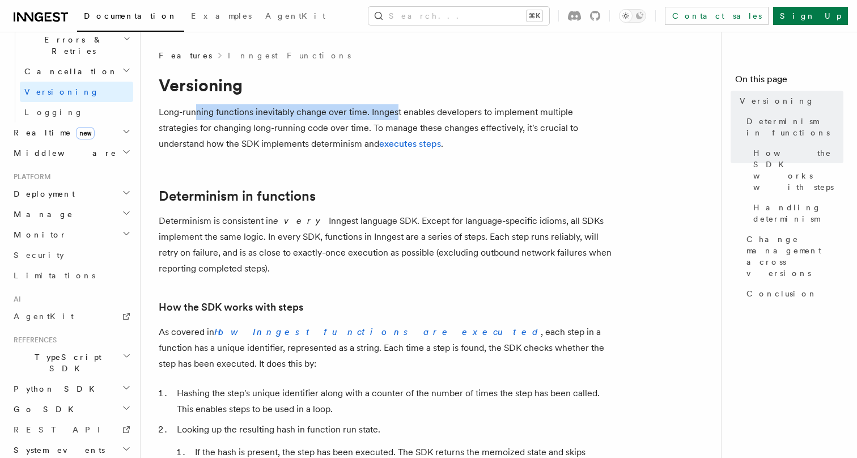
drag, startPoint x: 195, startPoint y: 110, endPoint x: 395, endPoint y: 114, distance: 199.7
click at [395, 114] on p "Long-running functions inevitably change over time. Inngest enables developers …" at bounding box center [386, 128] width 454 height 48
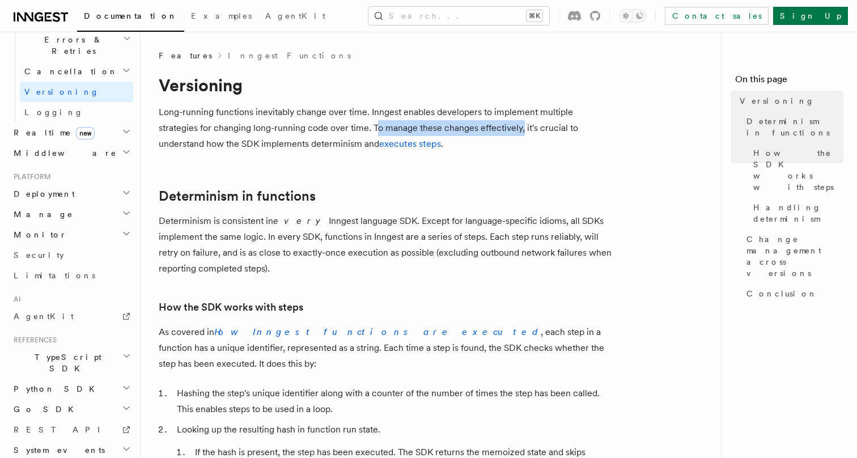
drag, startPoint x: 332, startPoint y: 125, endPoint x: 480, endPoint y: 132, distance: 147.6
click at [480, 132] on p "Long-running functions inevitably change over time. Inngest enables developers …" at bounding box center [386, 128] width 454 height 48
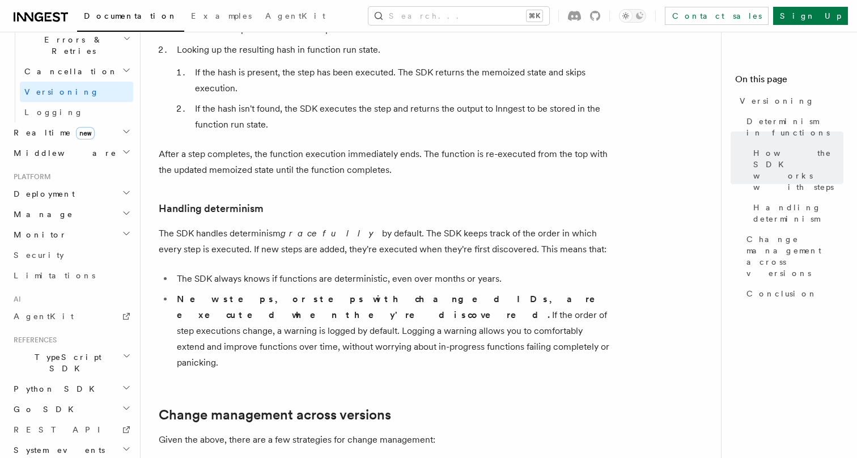
scroll to position [386, 0]
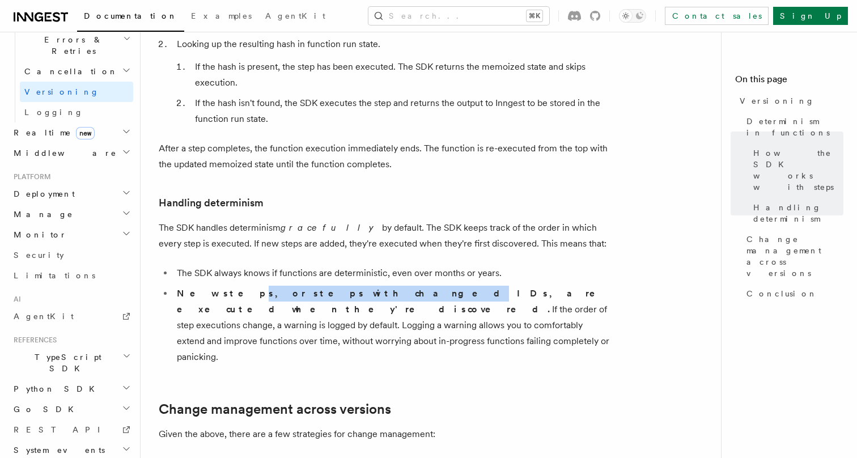
drag, startPoint x: 216, startPoint y: 280, endPoint x: 317, endPoint y: 280, distance: 100.9
click at [317, 288] on strong "New steps, or steps with changed IDs, are executed when they're discovered." at bounding box center [394, 301] width 434 height 27
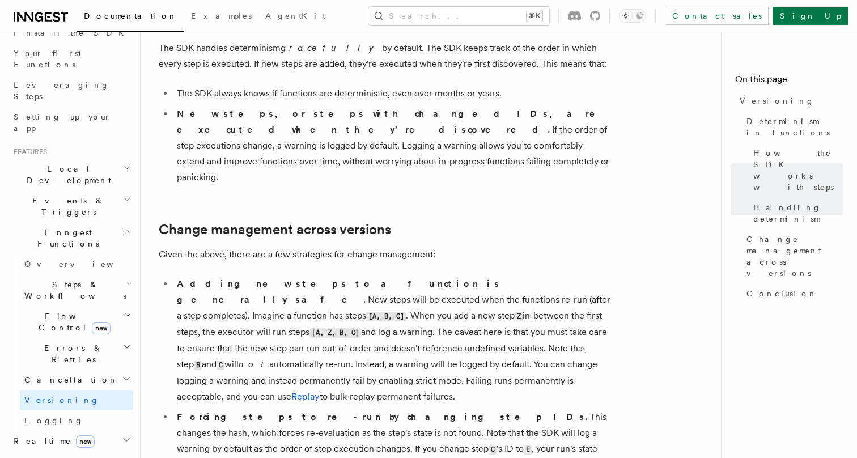
scroll to position [140, 0]
click at [61, 196] on span "Events & Triggers" at bounding box center [66, 207] width 115 height 23
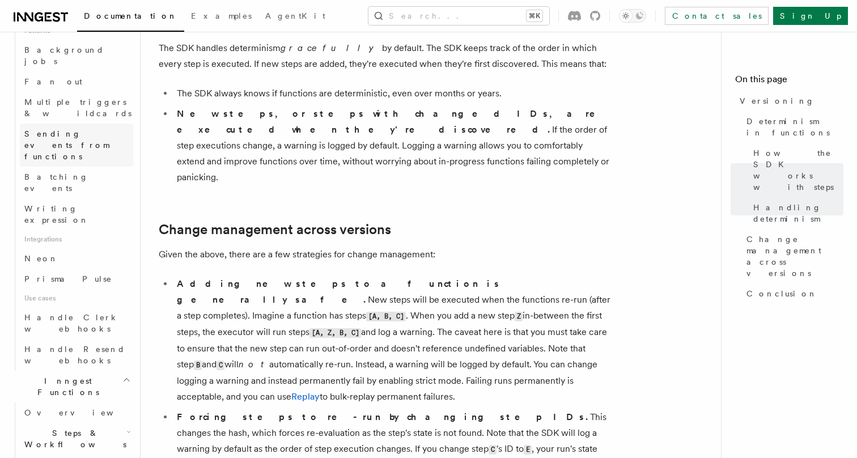
scroll to position [555, 0]
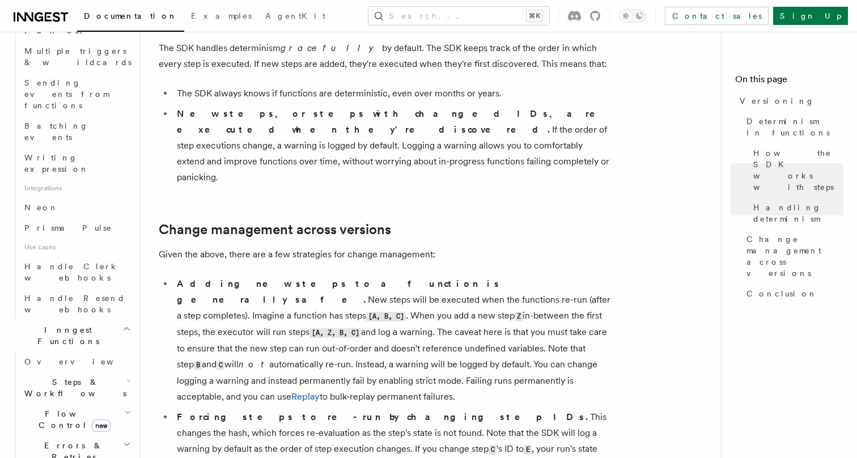
scroll to position [601, 0]
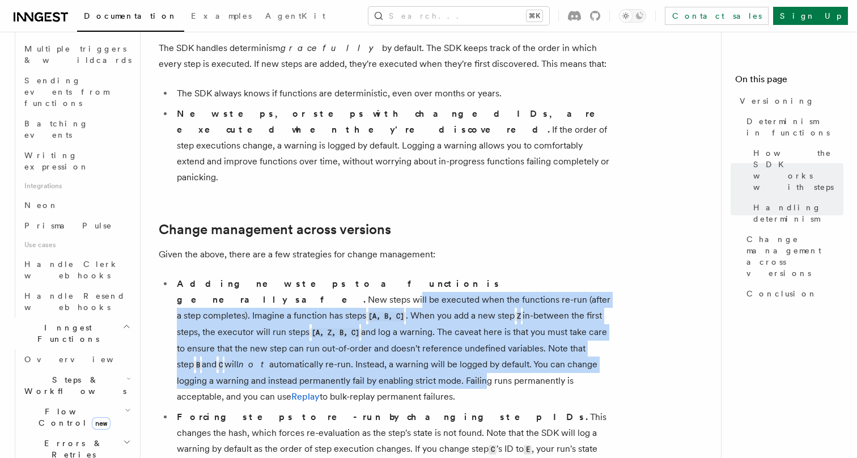
drag, startPoint x: 431, startPoint y: 229, endPoint x: 480, endPoint y: 311, distance: 95.6
click at [480, 311] on li "Adding new steps to a function is generally safe. New steps will be executed wh…" at bounding box center [393, 340] width 439 height 129
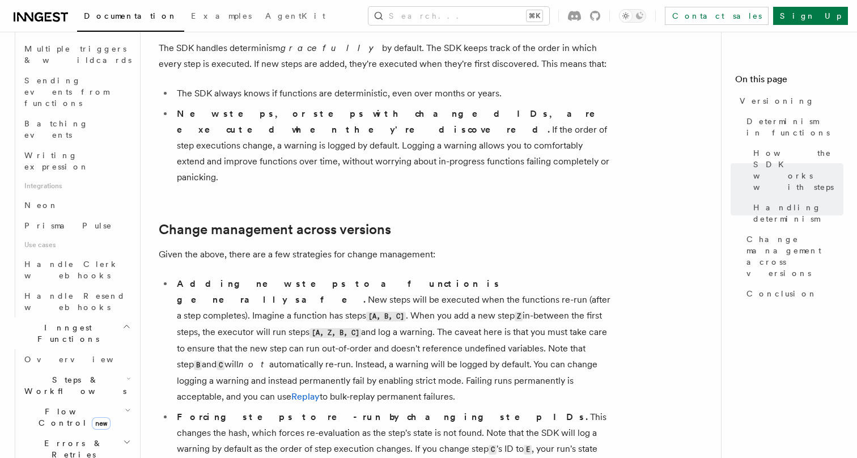
click at [516, 276] on li "Adding new steps to a function is generally safe. New steps will be executed wh…" at bounding box center [393, 340] width 439 height 129
click at [514, 297] on li "Adding new steps to a function is generally safe. New steps will be executed wh…" at bounding box center [393, 340] width 439 height 129
